Goal: Navigation & Orientation: Find specific page/section

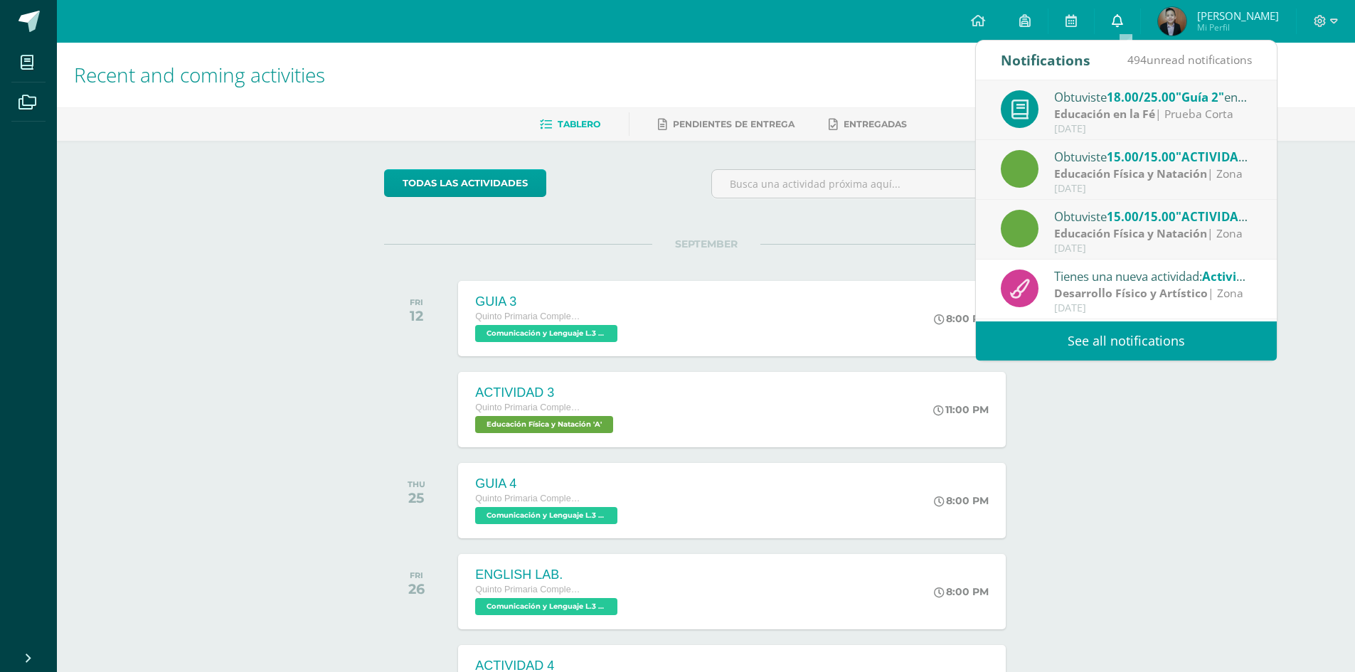
click at [1132, 31] on link "0" at bounding box center [1117, 21] width 46 height 43
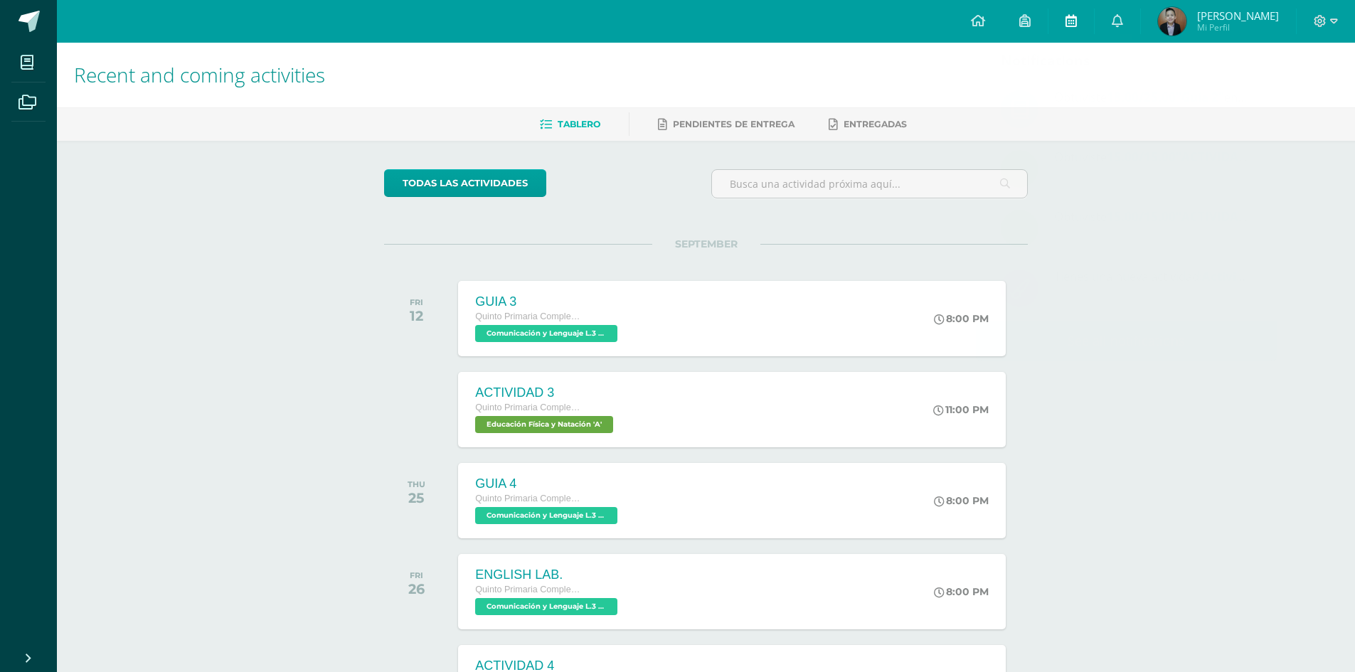
click at [1085, 16] on link at bounding box center [1071, 21] width 46 height 43
click at [1029, 31] on link at bounding box center [1025, 21] width 46 height 43
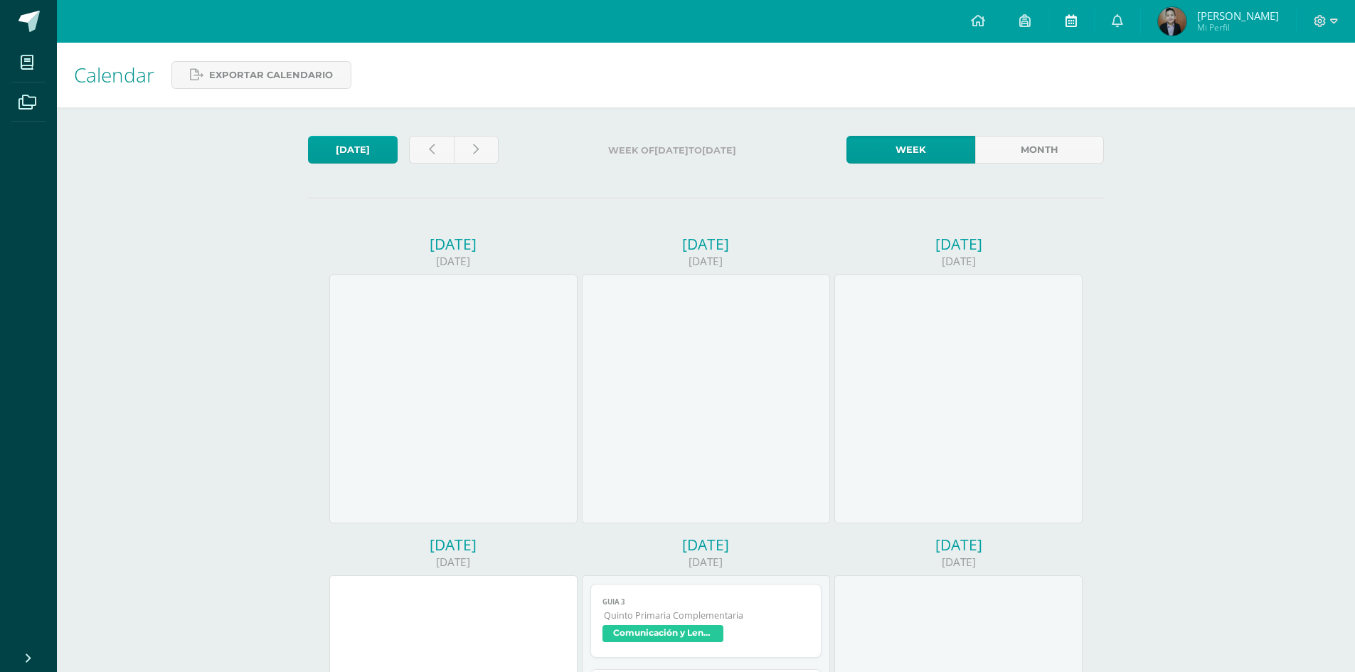
click at [1072, 22] on link at bounding box center [1071, 21] width 46 height 43
click at [1030, 25] on icon at bounding box center [1024, 20] width 11 height 13
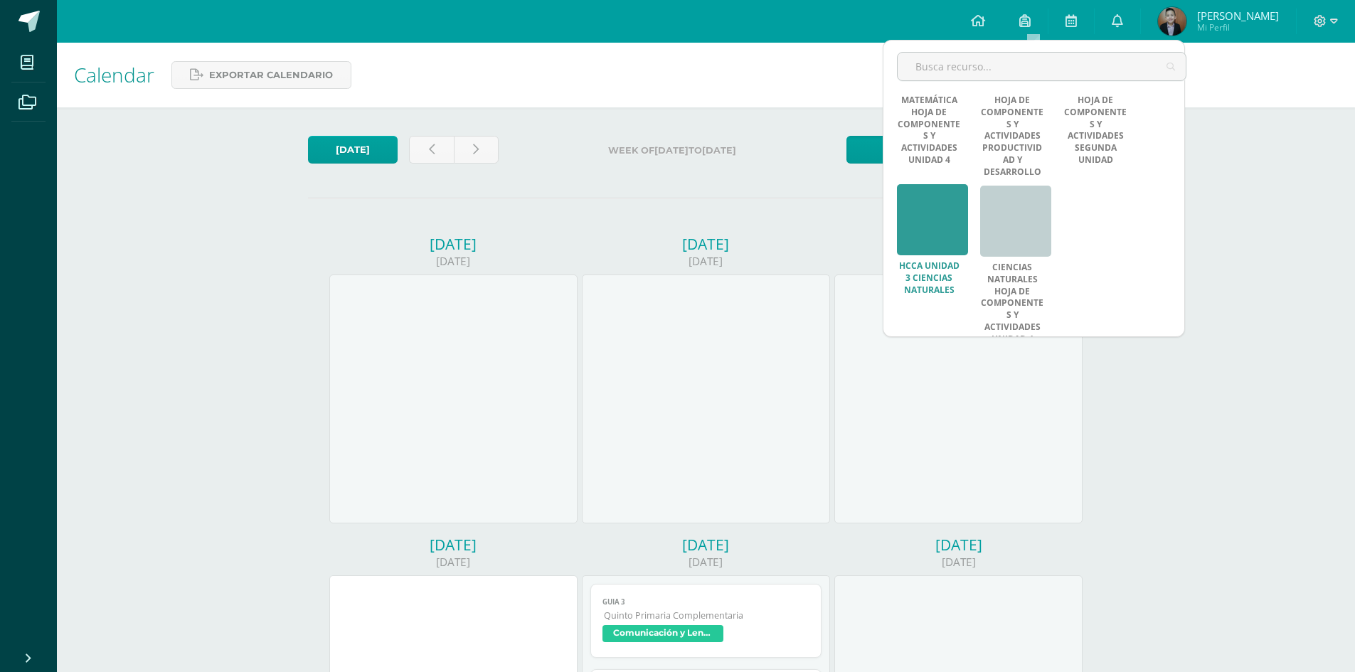
scroll to position [562, 0]
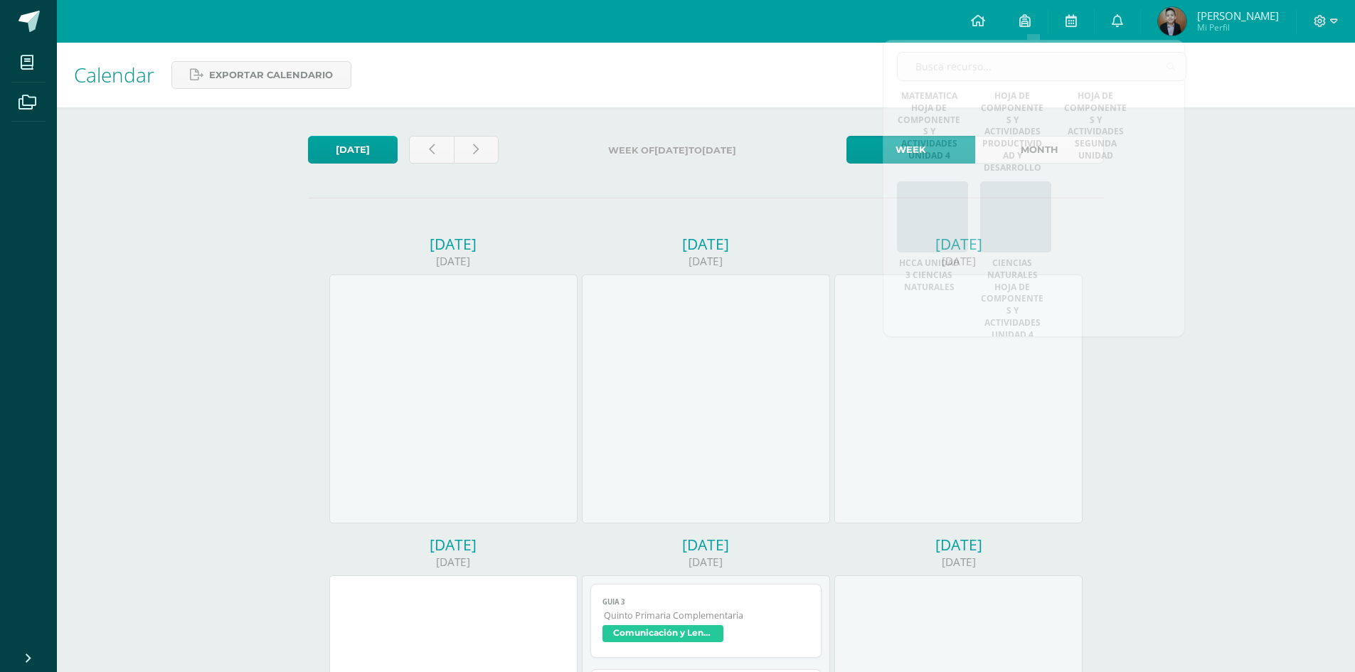
click at [1327, 206] on div "Calendar Exportar calendario [DATE] Week of [DATE] to [DATE] Week Month [DATE] …" at bounding box center [706, 614] width 1298 height 1143
